Goal: Use online tool/utility: Utilize a website feature to perform a specific function

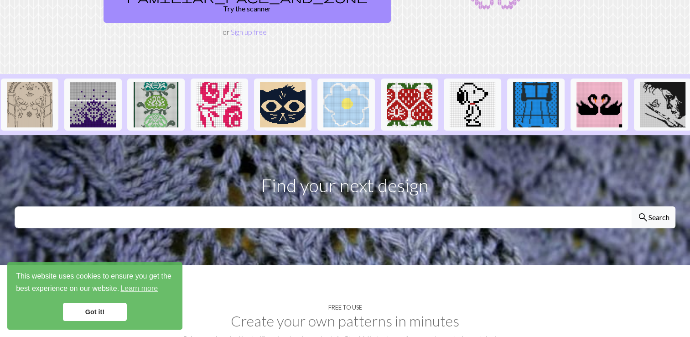
scroll to position [0, 448]
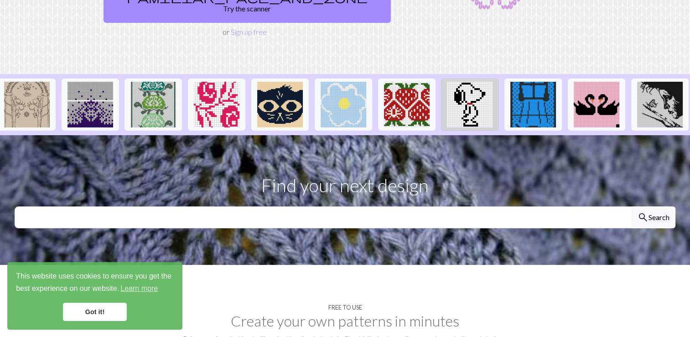
click at [474, 82] on img at bounding box center [470, 105] width 46 height 46
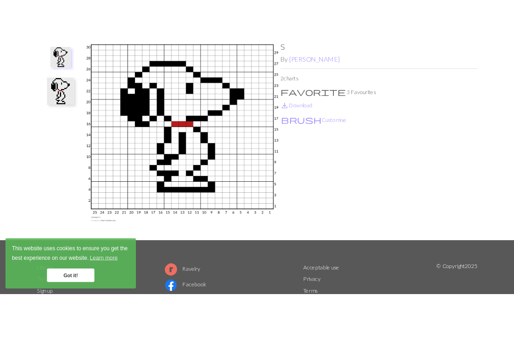
scroll to position [3, 0]
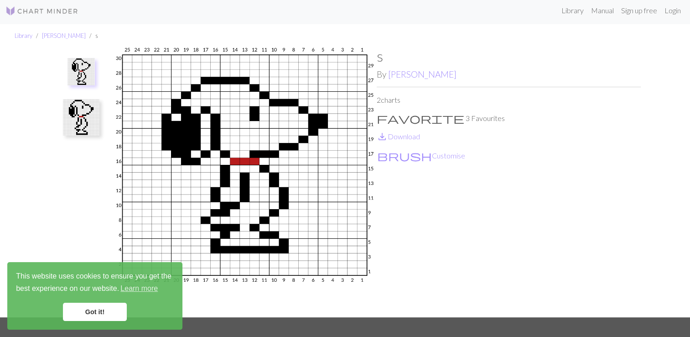
click at [361, 270] on img at bounding box center [245, 181] width 264 height 269
click at [399, 135] on link "save_alt Download" at bounding box center [398, 136] width 43 height 9
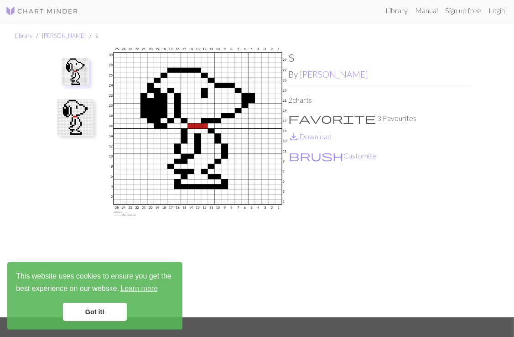
click at [342, 204] on div "s By [PERSON_NAME] 2 charts favorite 3 Favourites save_alt Download brush Custo…" at bounding box center [380, 181] width 182 height 269
click at [197, 98] on img at bounding box center [198, 181] width 182 height 269
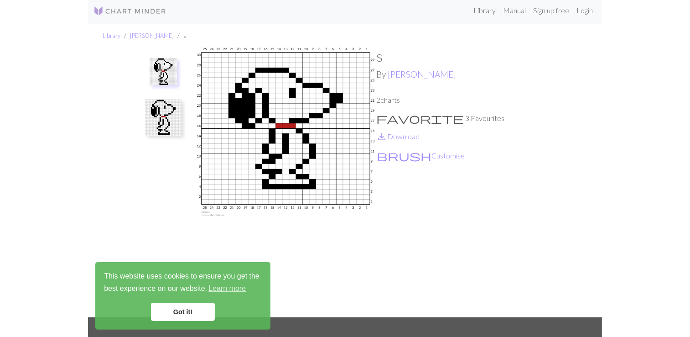
scroll to position [0, 0]
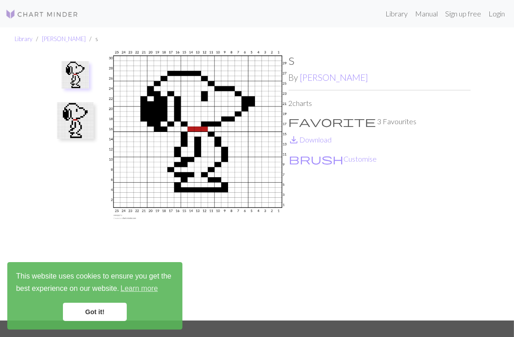
click at [216, 130] on img at bounding box center [198, 185] width 182 height 269
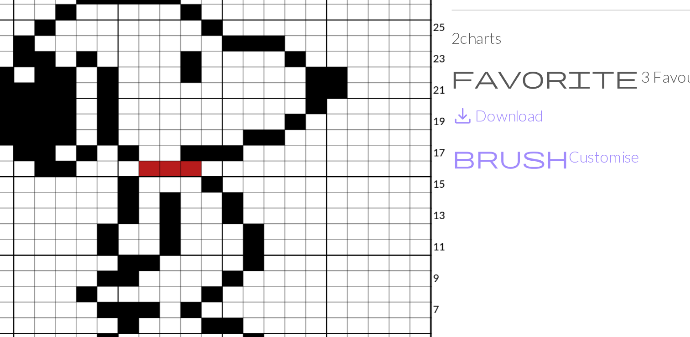
click at [326, 169] on img at bounding box center [245, 185] width 264 height 269
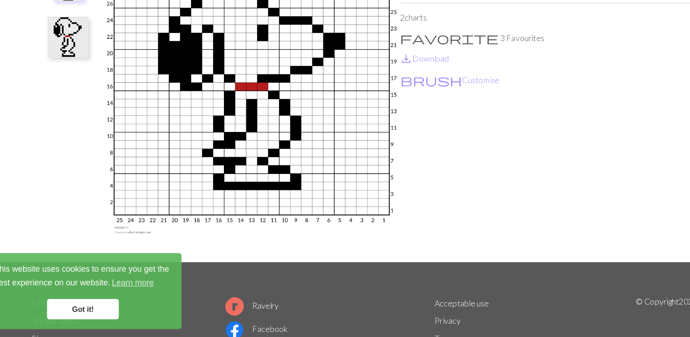
scroll to position [52, 0]
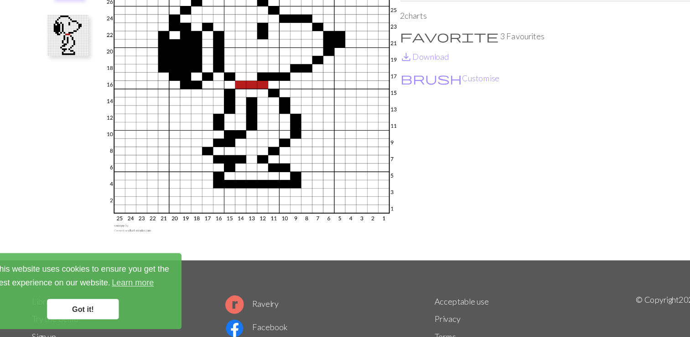
click at [93, 315] on link "Got it!" at bounding box center [95, 311] width 64 height 18
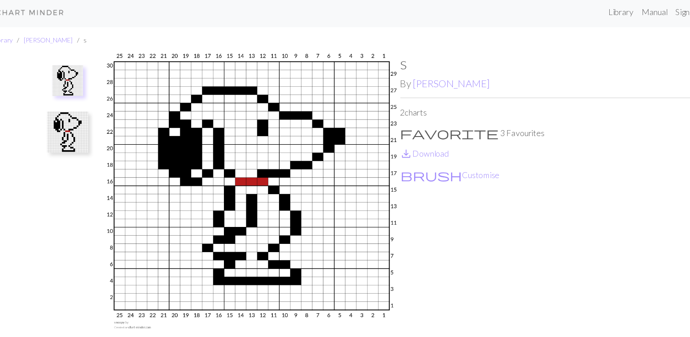
scroll to position [0, 0]
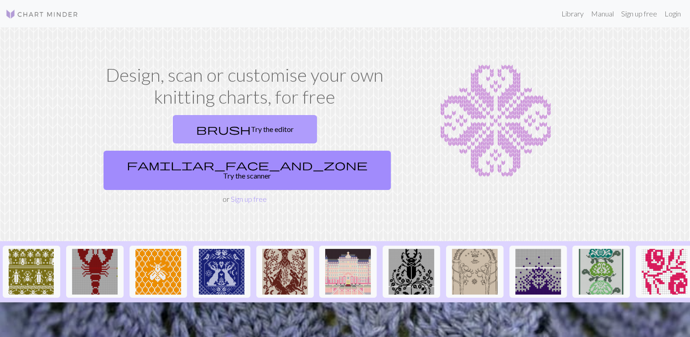
click at [175, 134] on link "brush Try the editor" at bounding box center [245, 129] width 144 height 28
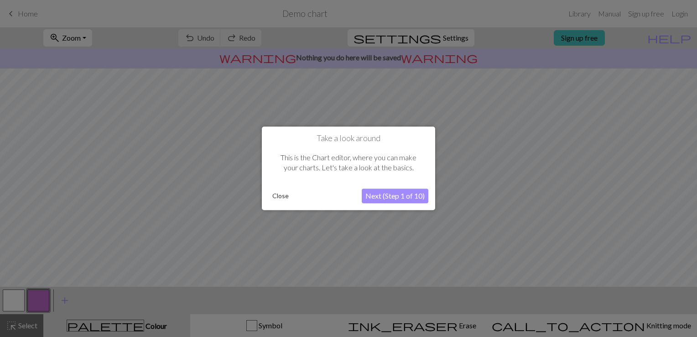
click at [274, 194] on button "Close" at bounding box center [281, 196] width 24 height 14
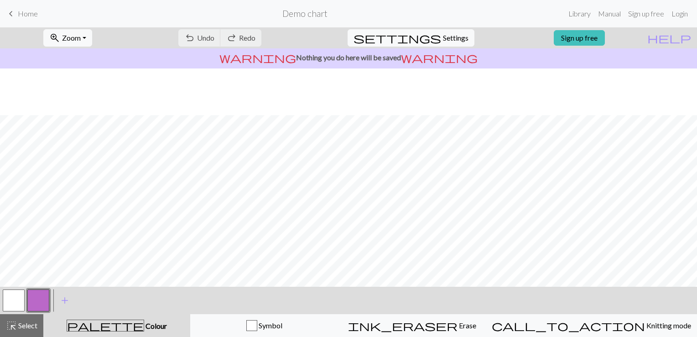
scroll to position [62, 0]
click at [214, 36] on span "Undo" at bounding box center [205, 37] width 17 height 9
click at [440, 320] on span "ink_eraser" at bounding box center [402, 325] width 109 height 13
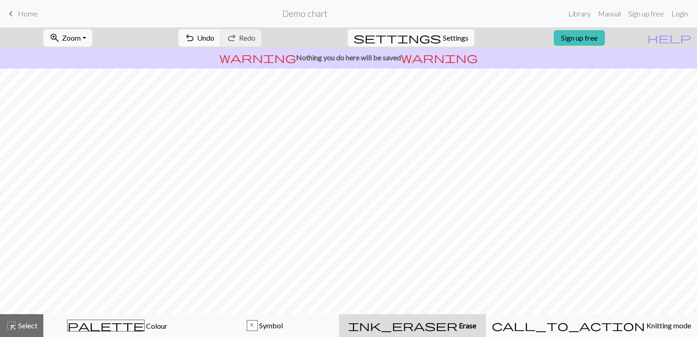
click at [11, 10] on span "keyboard_arrow_left" at bounding box center [10, 13] width 11 height 13
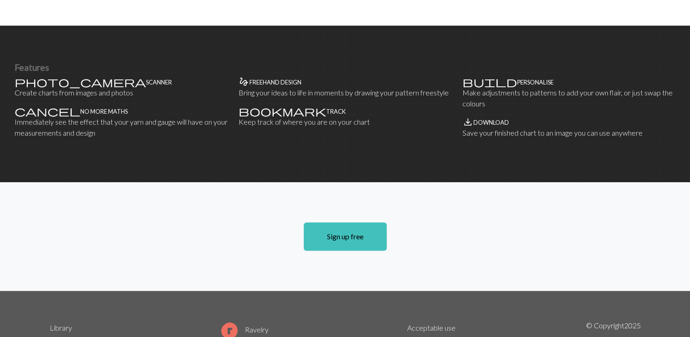
scroll to position [631, 0]
